Goal: Information Seeking & Learning: Learn about a topic

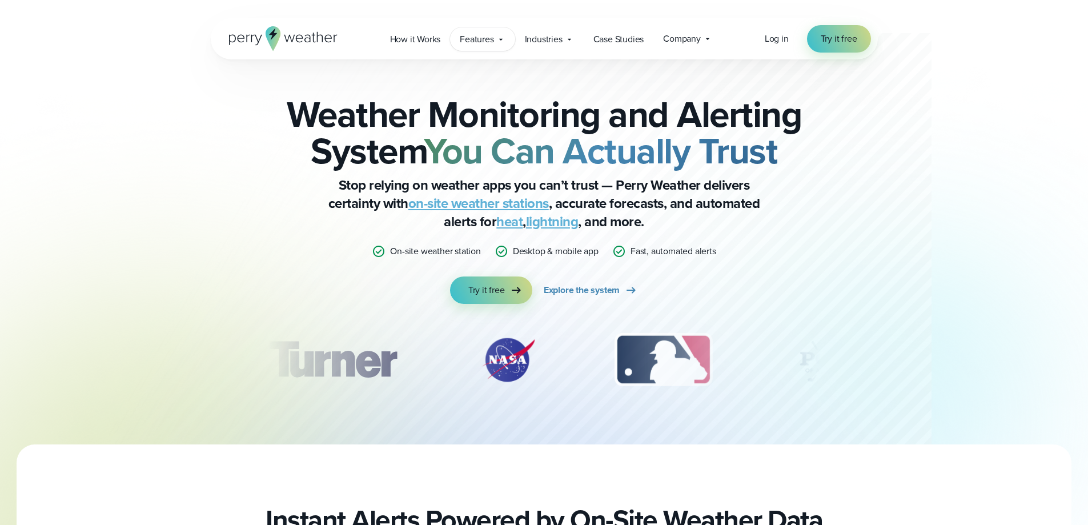
click at [504, 37] on icon at bounding box center [500, 39] width 9 height 9
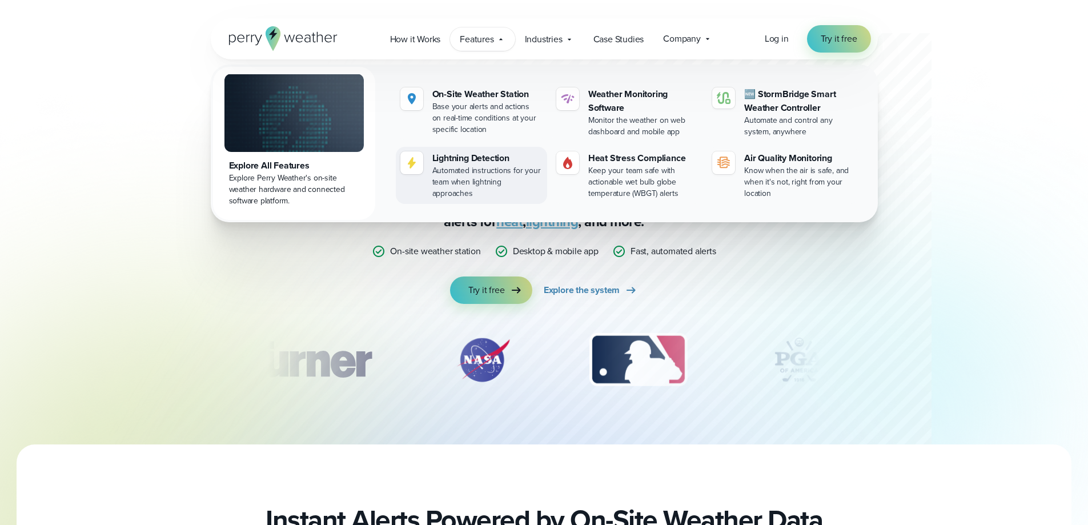
click at [465, 161] on div "Lightning Detection" at bounding box center [487, 158] width 110 height 14
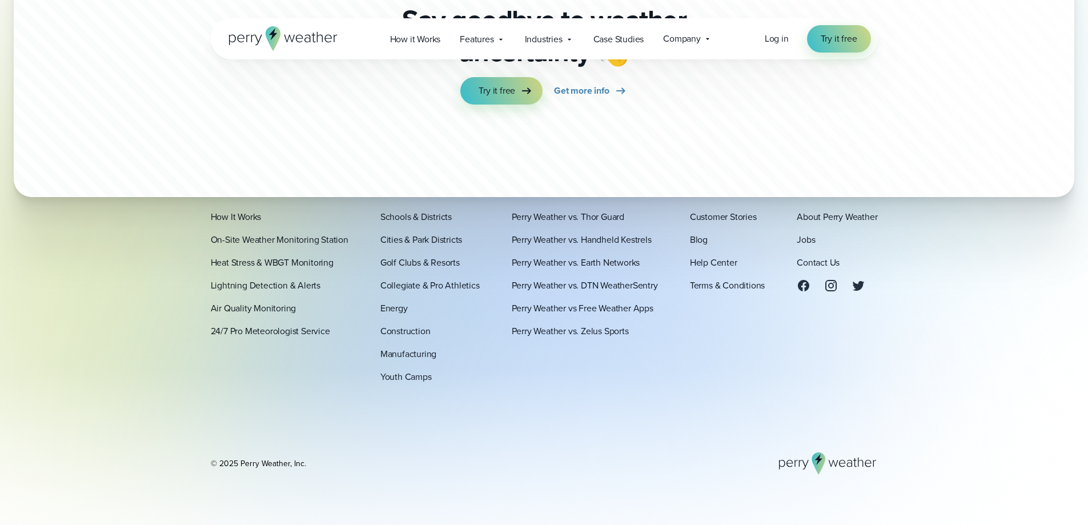
scroll to position [3542, 0]
